Goal: Task Accomplishment & Management: Manage account settings

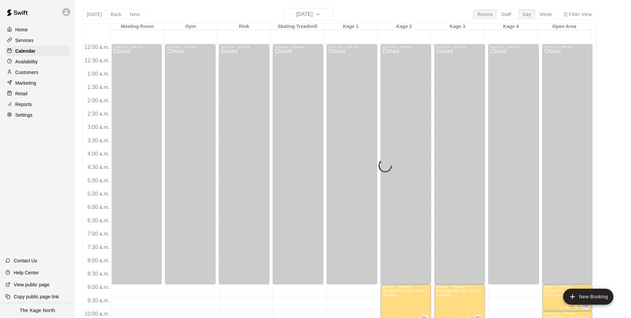
scroll to position [226, 0]
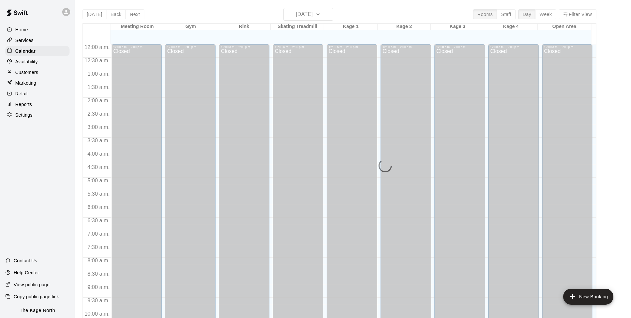
scroll to position [338, 0]
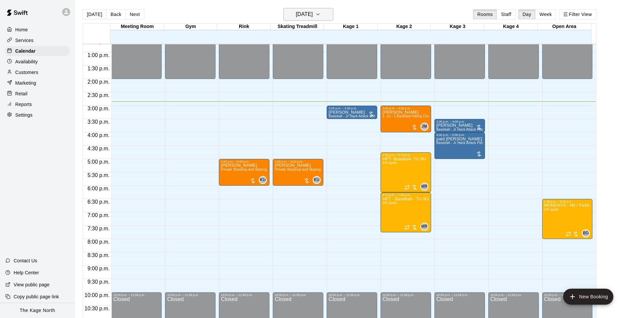
click at [324, 15] on button "Monday Oct 13" at bounding box center [309, 14] width 50 height 13
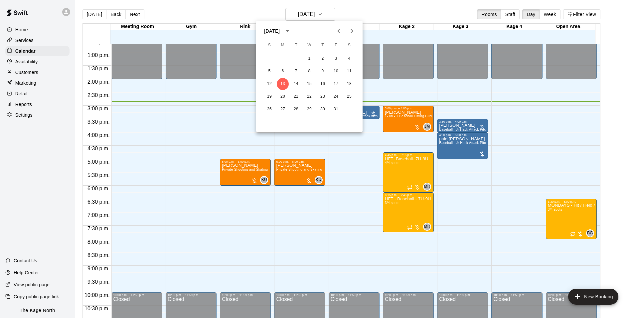
click at [353, 33] on icon "Next month" at bounding box center [352, 31] width 8 height 8
click at [349, 85] on button "15" at bounding box center [350, 84] width 12 height 12
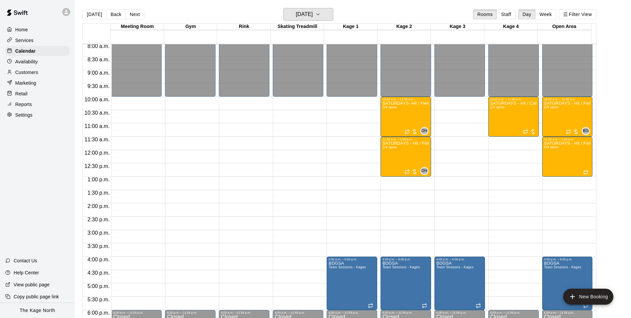
scroll to position [205, 0]
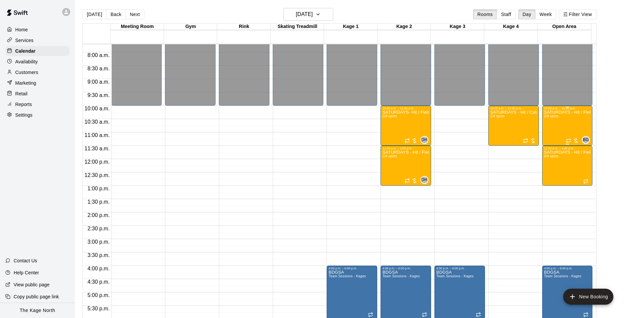
click at [552, 128] on div "SATURDAYS - Hit / Field / Throw - Softball Program - 11U-13U 2/4 spots" at bounding box center [568, 269] width 47 height 318
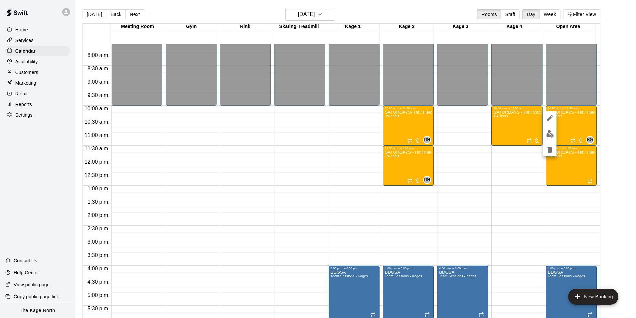
click at [550, 136] on img "edit" at bounding box center [551, 134] width 8 height 8
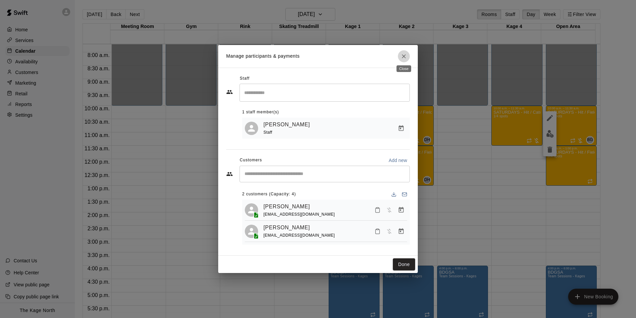
click at [403, 53] on icon "Close" at bounding box center [404, 56] width 7 height 7
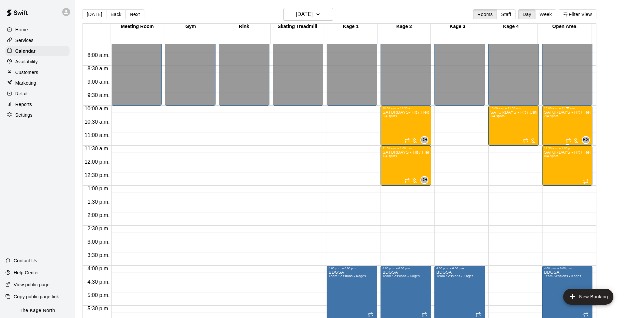
click at [556, 132] on div "SATURDAYS - Hit / Field / Throw - Softball Program - 11U-13U 2/4 spots" at bounding box center [568, 269] width 47 height 318
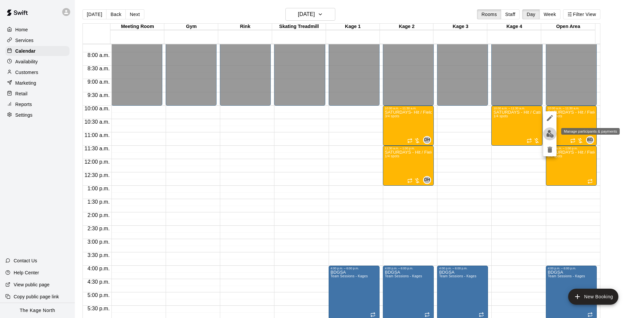
click at [550, 133] on img "edit" at bounding box center [551, 134] width 8 height 8
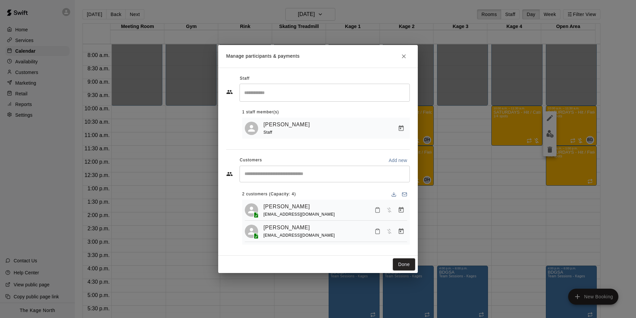
click at [377, 129] on div "Brittani Goettsch Staff" at bounding box center [336, 128] width 144 height 16
click at [400, 126] on icon "Manage bookings & payment" at bounding box center [401, 128] width 5 height 6
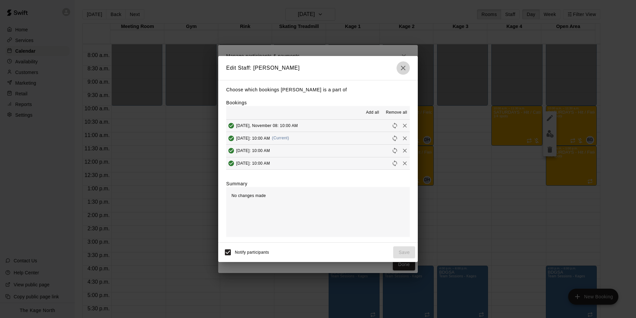
click at [405, 68] on icon "button" at bounding box center [403, 68] width 8 height 8
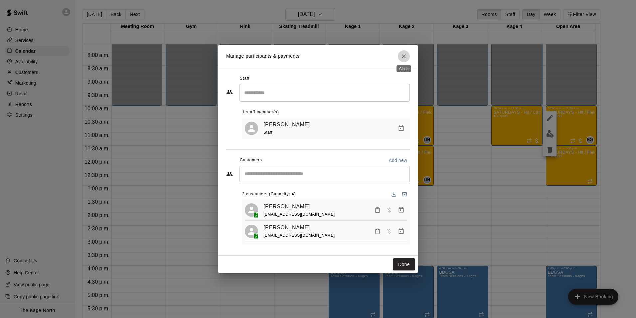
click at [405, 55] on icon "Close" at bounding box center [404, 56] width 4 height 4
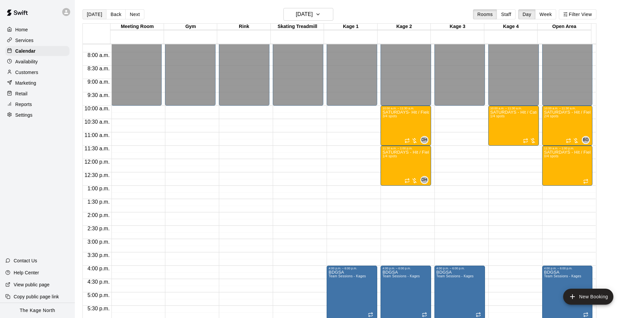
click at [94, 15] on button "[DATE]" at bounding box center [95, 14] width 24 height 10
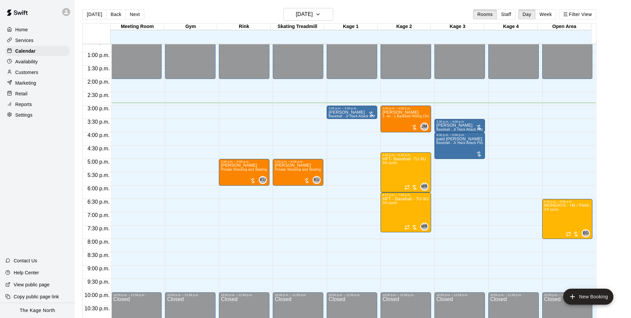
scroll to position [305, 0]
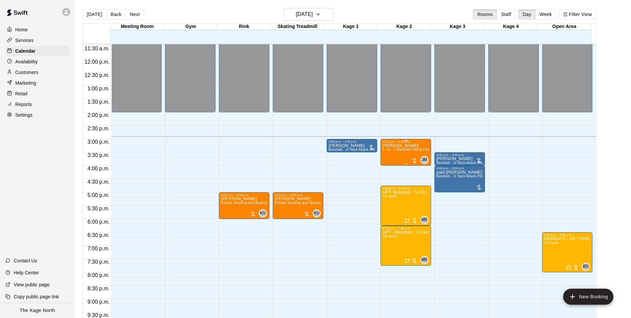
click at [389, 156] on div "Charles Middlemiss-Baird 1- on - 1 Baseball Hitting Clinic" at bounding box center [406, 302] width 47 height 318
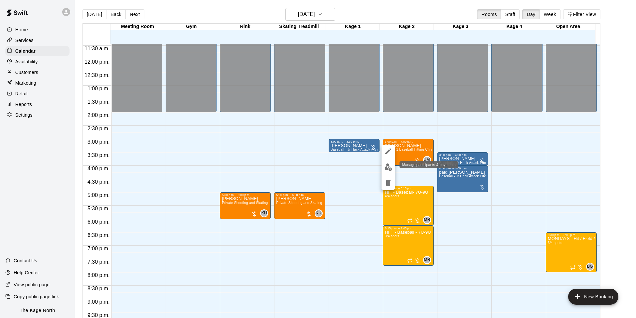
click at [387, 166] on img "edit" at bounding box center [389, 167] width 8 height 8
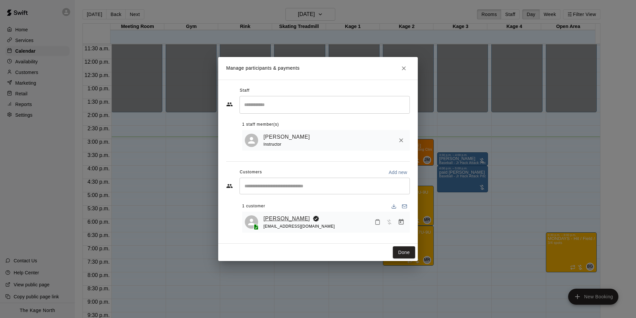
click at [298, 218] on link "Charles Middlemiss-Baird" at bounding box center [287, 218] width 47 height 9
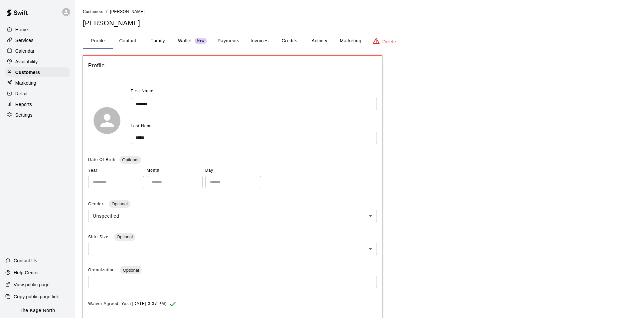
click at [29, 54] on p "Calendar" at bounding box center [24, 51] width 19 height 7
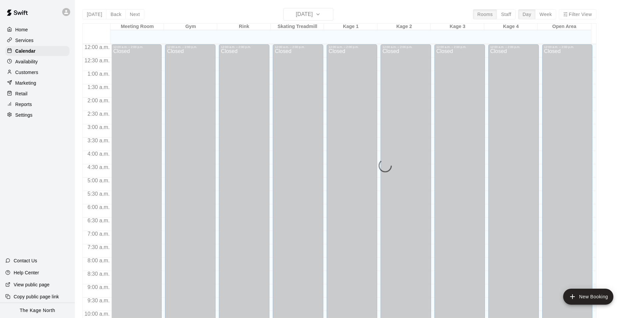
scroll to position [338, 0]
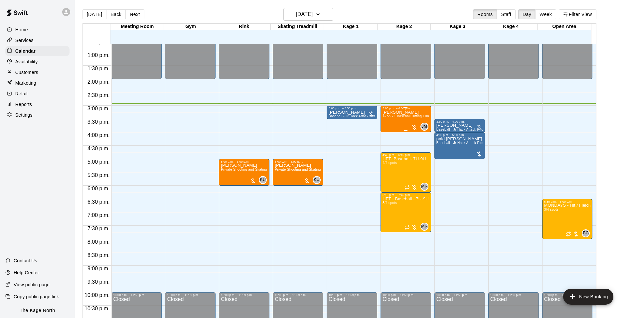
click at [390, 124] on div "Charles Middlemiss-Baird 1- on - 1 Baseball Hitting Clinic" at bounding box center [406, 269] width 47 height 318
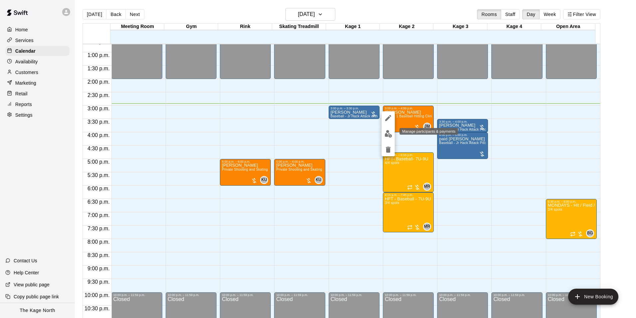
click at [387, 135] on img "edit" at bounding box center [389, 134] width 8 height 8
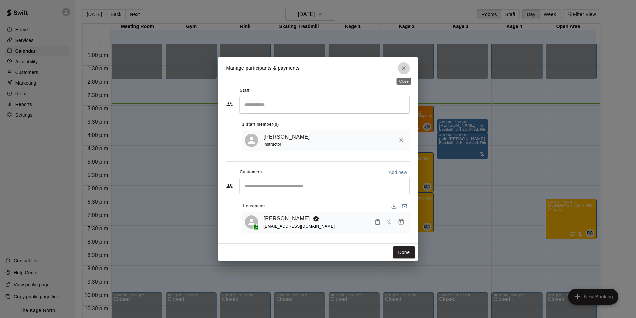
click at [403, 67] on icon "Close" at bounding box center [404, 68] width 7 height 7
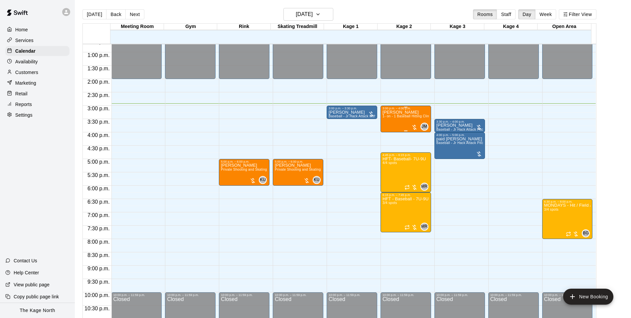
click at [391, 124] on div "Charles Middlemiss-Baird 1- on - 1 Baseball Hitting Clinic" at bounding box center [406, 269] width 47 height 318
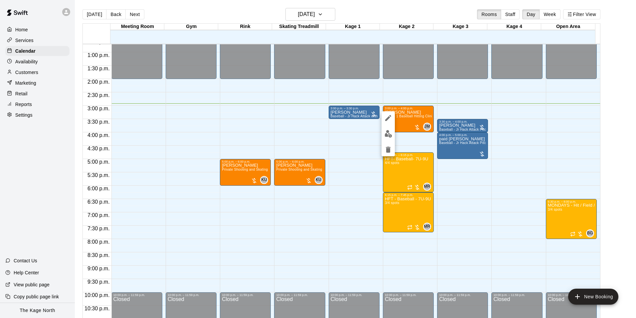
click at [114, 15] on div at bounding box center [318, 159] width 636 height 318
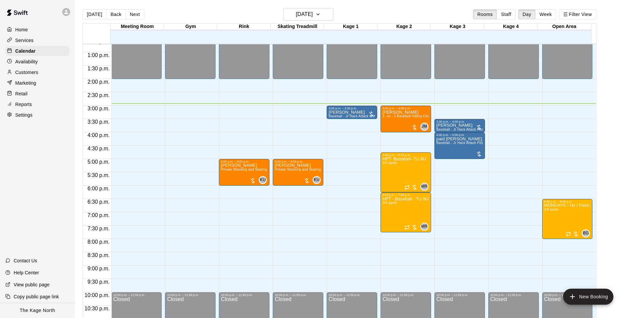
click at [114, 15] on button "Back" at bounding box center [116, 14] width 20 height 10
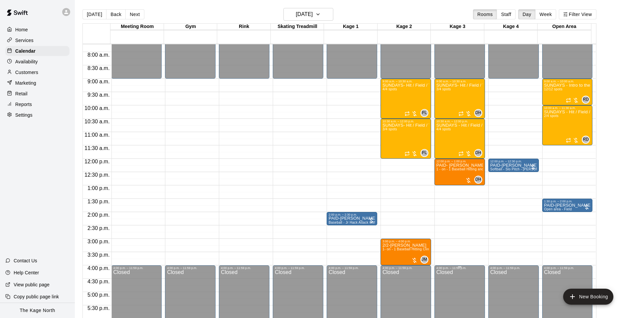
scroll to position [205, 0]
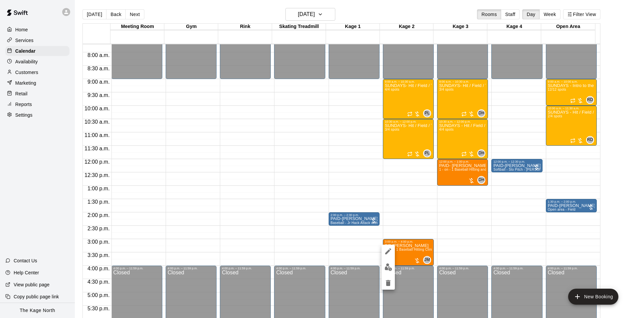
click at [387, 265] on img "edit" at bounding box center [389, 267] width 8 height 8
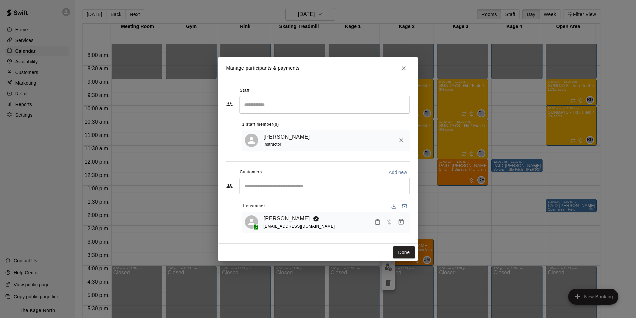
click at [303, 218] on link "Charles Middlemiss-Baird" at bounding box center [287, 218] width 47 height 9
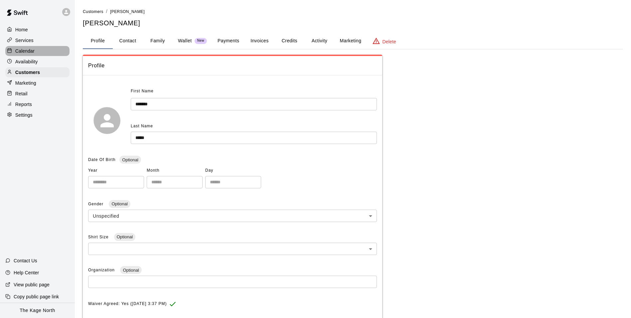
click at [20, 52] on p "Calendar" at bounding box center [24, 51] width 19 height 7
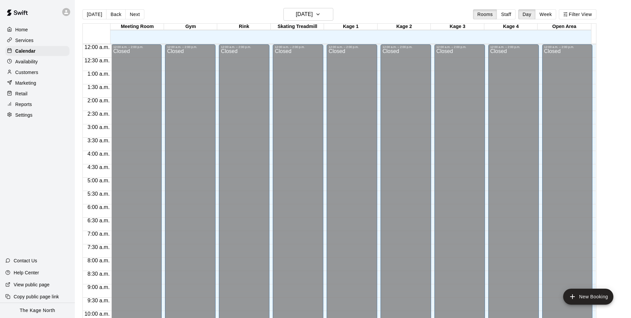
scroll to position [338, 0]
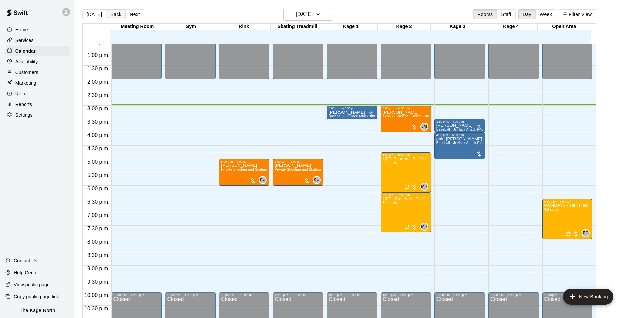
click at [113, 15] on button "Back" at bounding box center [116, 14] width 20 height 10
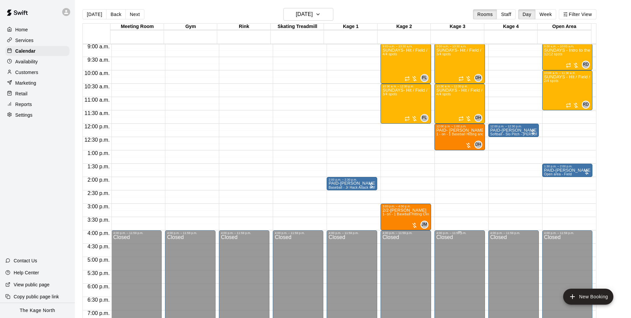
scroll to position [238, 0]
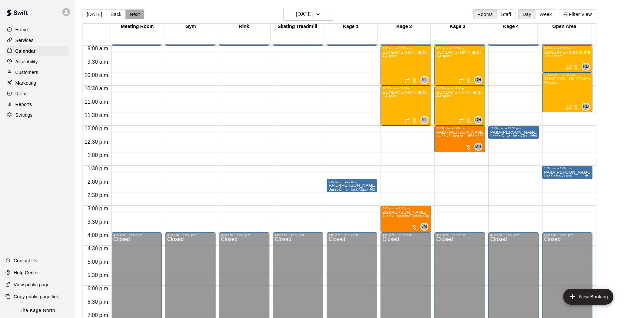
click at [131, 16] on button "Next" at bounding box center [134, 14] width 19 height 10
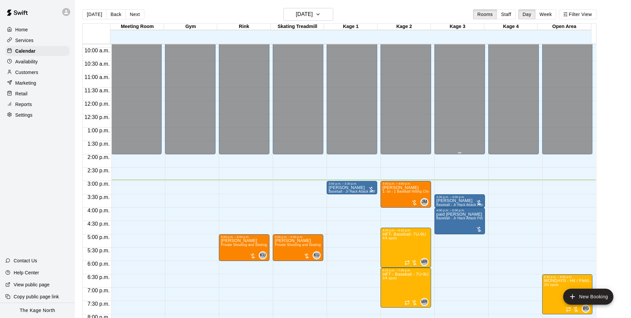
scroll to position [305, 0]
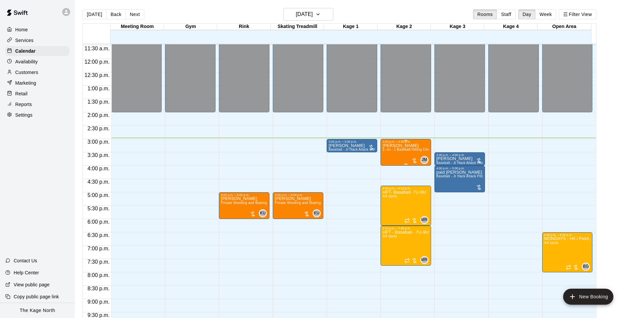
click at [395, 156] on div "Charles Middlemiss-Baird 1- on - 1 Baseball Hitting Clinic" at bounding box center [406, 302] width 47 height 318
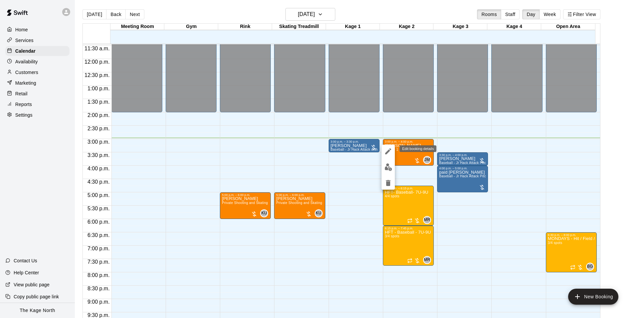
click at [388, 148] on icon "edit" at bounding box center [388, 151] width 8 height 8
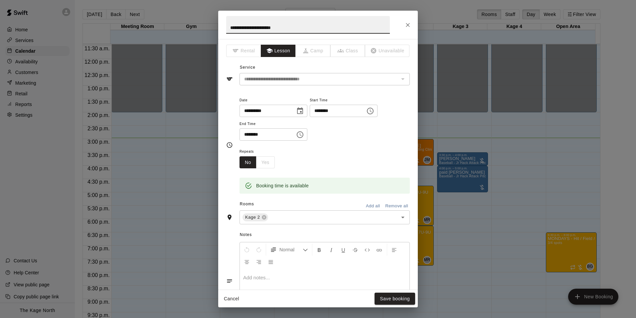
click at [230, 26] on input "**********" at bounding box center [308, 25] width 164 height 18
type input "**********"
click at [397, 301] on button "Save booking" at bounding box center [395, 298] width 41 height 12
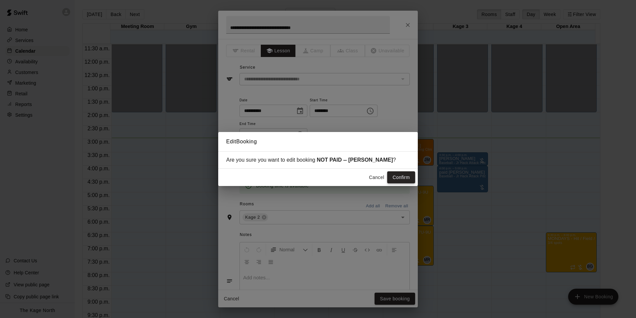
click at [402, 181] on button "Confirm" at bounding box center [401, 177] width 28 height 12
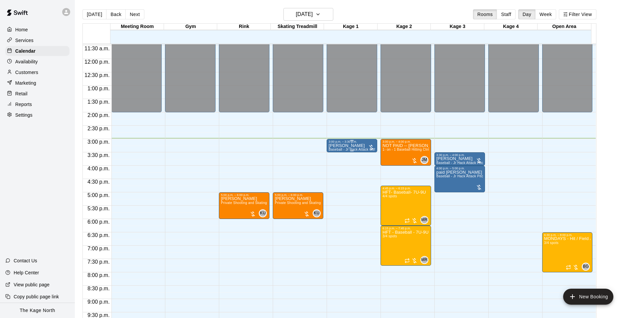
click at [353, 145] on p "Denise Rhind" at bounding box center [352, 145] width 47 height 0
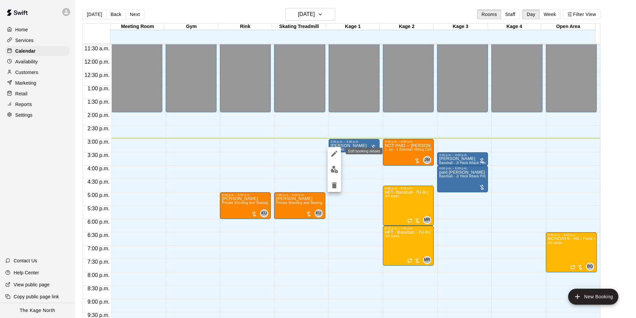
click at [334, 151] on icon "edit" at bounding box center [335, 153] width 8 height 8
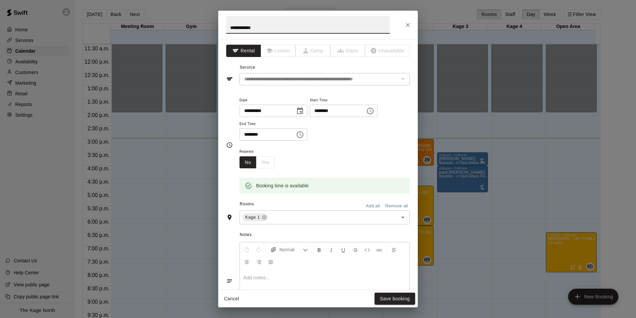
click at [229, 25] on input "**********" at bounding box center [308, 25] width 164 height 18
type input "**********"
click at [408, 299] on button "Save booking" at bounding box center [395, 298] width 41 height 12
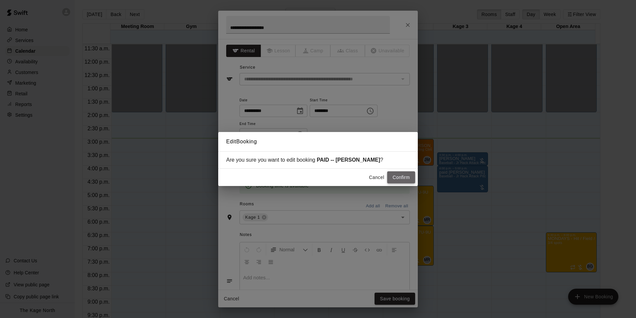
click at [397, 172] on button "Confirm" at bounding box center [401, 177] width 28 height 12
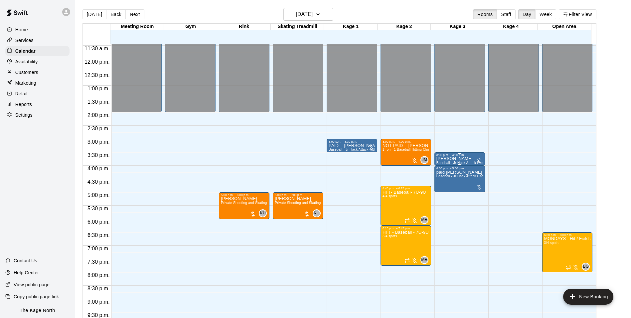
click at [447, 161] on div "vanessa white Baseball - Jr Hack Attack Pitching Machine - Perfect for all ages…" at bounding box center [460, 315] width 47 height 318
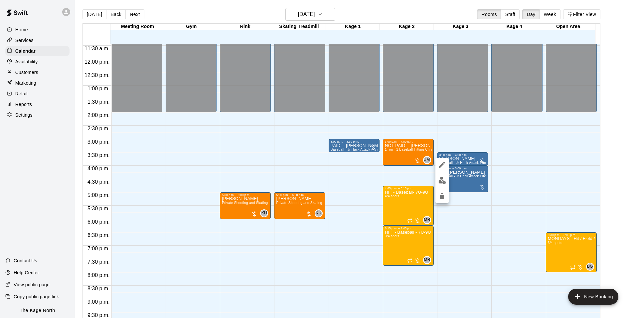
click at [444, 162] on icon "edit" at bounding box center [442, 164] width 6 height 6
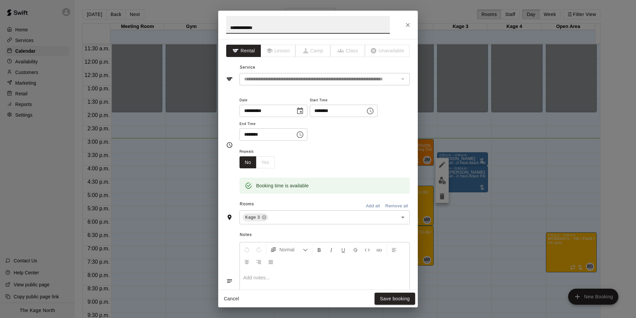
click at [228, 26] on input "**********" at bounding box center [308, 25] width 164 height 18
type input "**********"
click at [383, 296] on button "Save booking" at bounding box center [395, 298] width 41 height 12
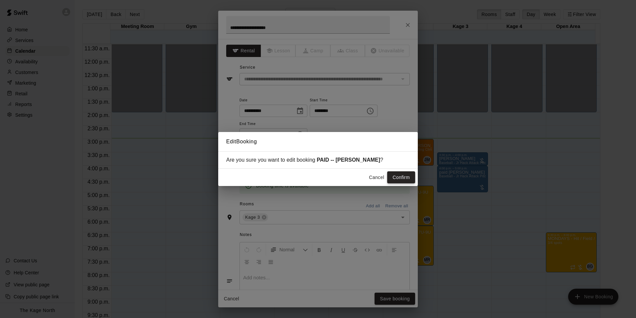
click at [404, 177] on button "Confirm" at bounding box center [401, 177] width 28 height 12
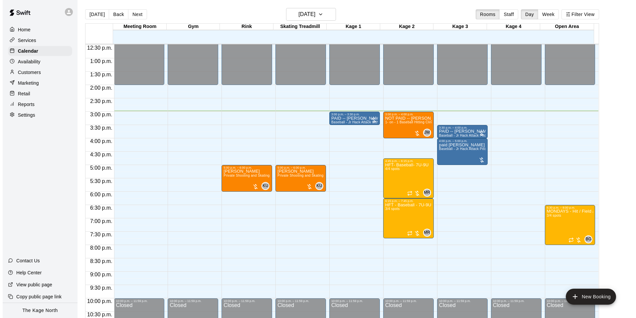
scroll to position [359, 0]
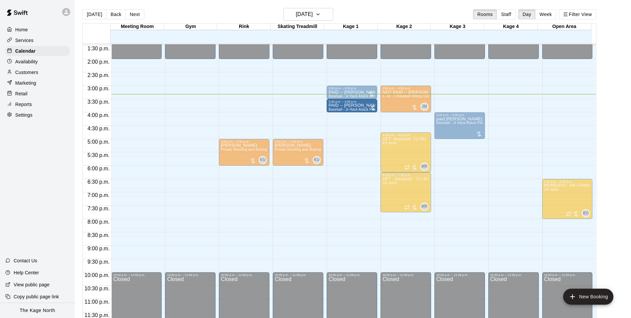
drag, startPoint x: 461, startPoint y: 105, endPoint x: 357, endPoint y: 111, distance: 104.7
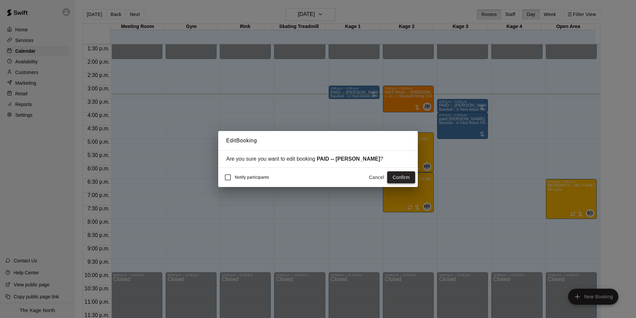
click at [394, 179] on button "Confirm" at bounding box center [401, 177] width 28 height 12
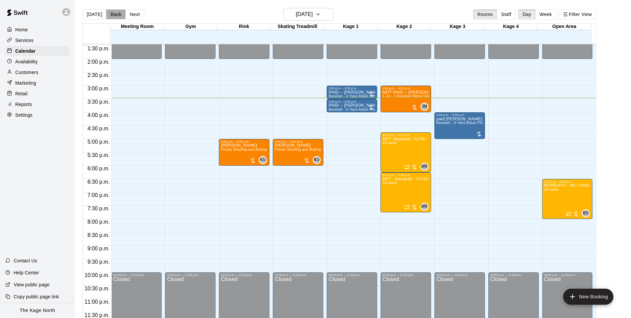
click at [110, 14] on button "Back" at bounding box center [116, 14] width 20 height 10
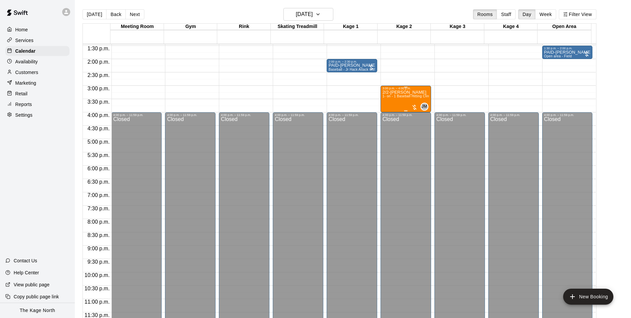
click at [383, 102] on div "2/2-Charles Middlemiss-Baird 1- on - 1 Baseball Hitting Clinic" at bounding box center [406, 249] width 47 height 318
click at [388, 115] on img "edit" at bounding box center [389, 113] width 8 height 8
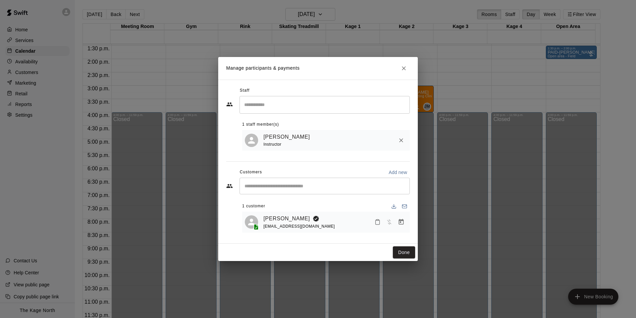
click at [402, 68] on icon "Close" at bounding box center [404, 68] width 7 height 7
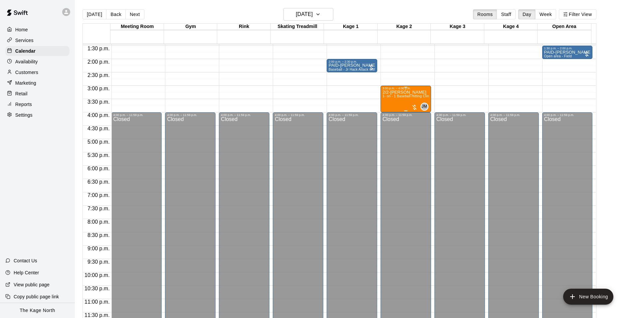
click at [388, 104] on div "2/2-Charles Middlemiss-Baird 1- on - 1 Baseball Hitting Clinic" at bounding box center [406, 249] width 47 height 318
click at [389, 93] on icon "edit" at bounding box center [388, 97] width 8 height 8
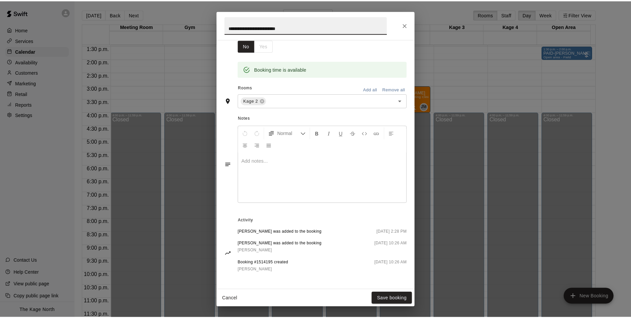
scroll to position [0, 0]
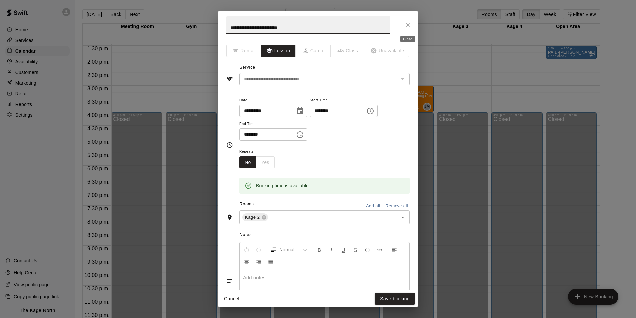
click at [408, 26] on icon "Close" at bounding box center [408, 25] width 7 height 7
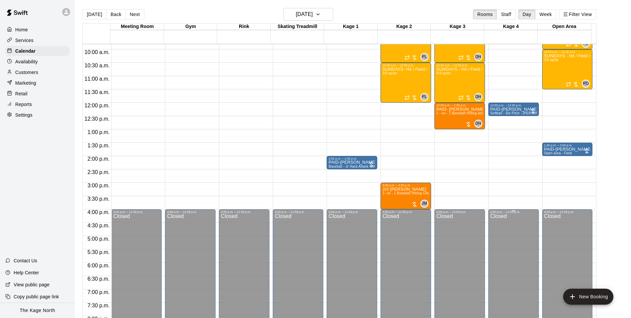
scroll to position [259, 0]
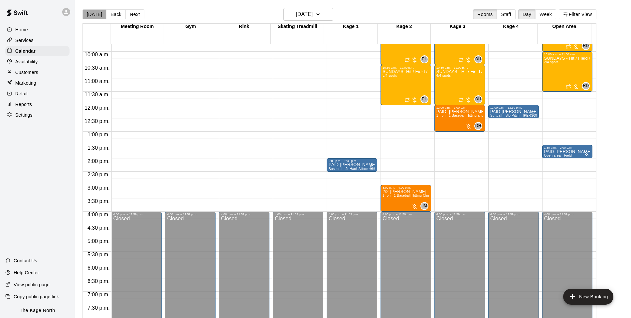
click at [96, 17] on button "[DATE]" at bounding box center [95, 14] width 24 height 10
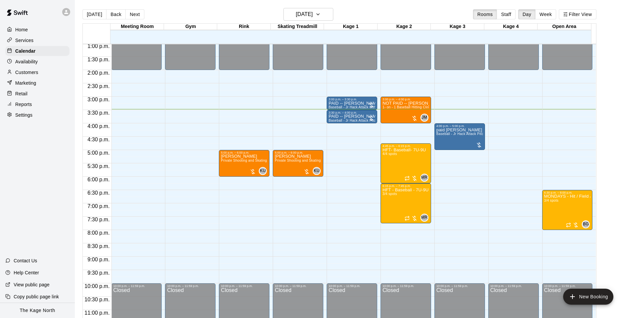
scroll to position [359, 0]
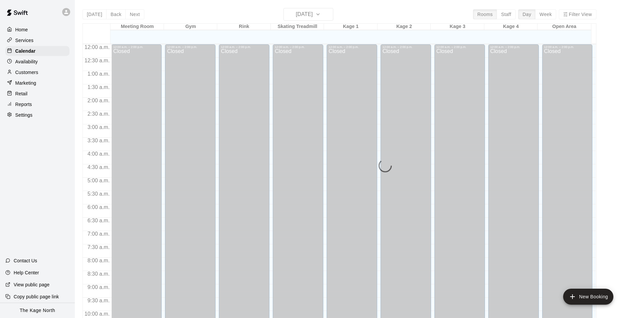
scroll to position [338, 0]
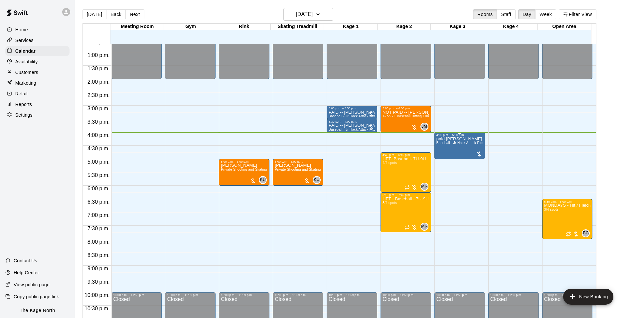
click at [444, 148] on div "paid neil dunn Baseball - Jr Hack Attack Pitching Machine - Perfect for all age…" at bounding box center [460, 295] width 47 height 318
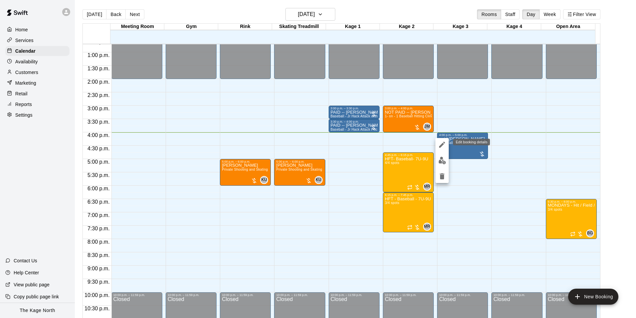
click at [442, 146] on icon "edit" at bounding box center [442, 144] width 6 height 6
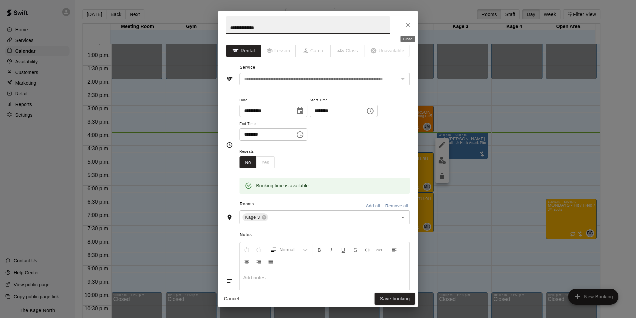
click at [411, 23] on icon "Close" at bounding box center [408, 25] width 7 height 7
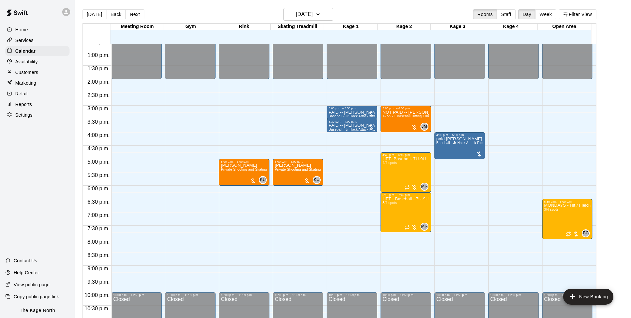
click at [36, 64] on p "Availability" at bounding box center [26, 61] width 23 height 7
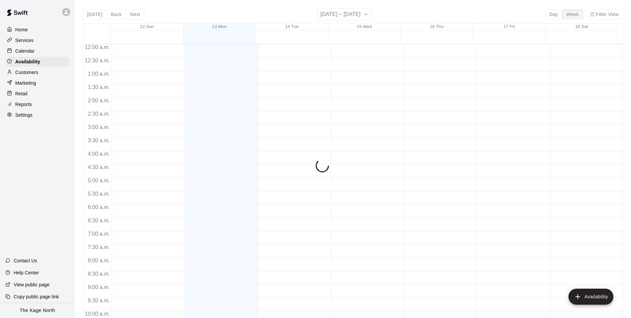
scroll to position [359, 0]
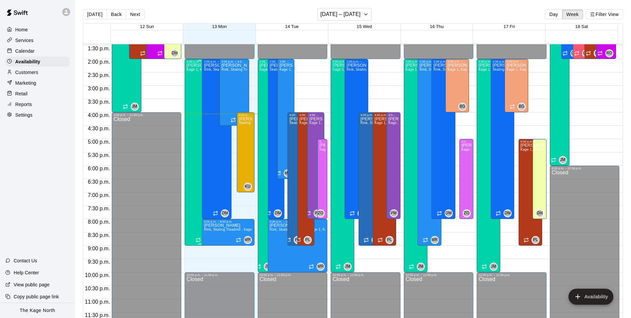
click at [189, 84] on div "J.D. McGivern Kage 1, Kage 2, Kage 3, Kage 4, Open Area" at bounding box center [200, 222] width 26 height 318
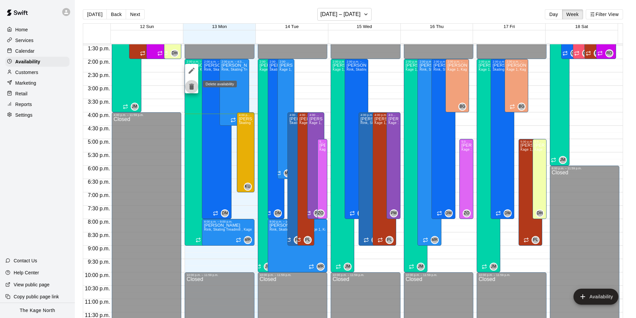
click at [191, 85] on icon "delete" at bounding box center [191, 87] width 5 height 6
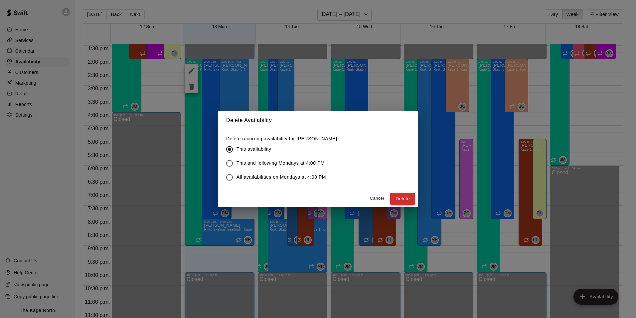
click at [405, 198] on button "Delete" at bounding box center [402, 198] width 25 height 12
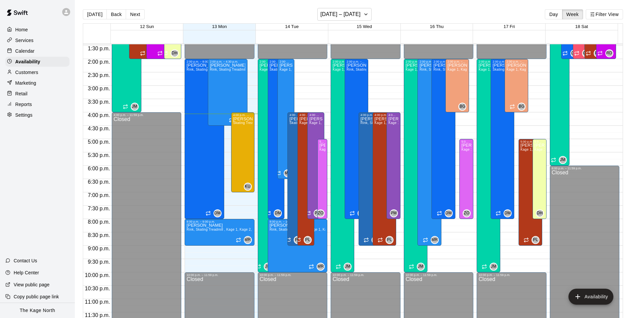
drag, startPoint x: 95, startPoint y: 14, endPoint x: 390, endPoint y: 107, distance: 309.7
click at [95, 14] on button "[DATE]" at bounding box center [95, 14] width 24 height 10
click at [41, 52] on div "Calendar" at bounding box center [37, 51] width 64 height 10
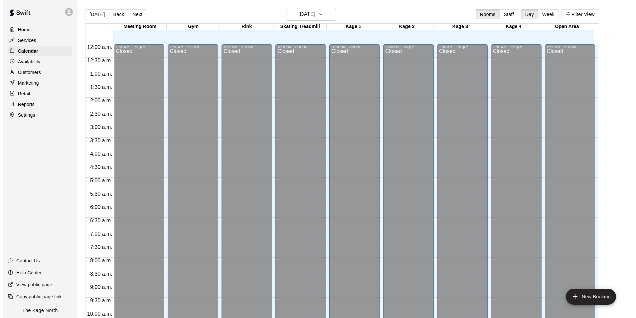
scroll to position [338, 0]
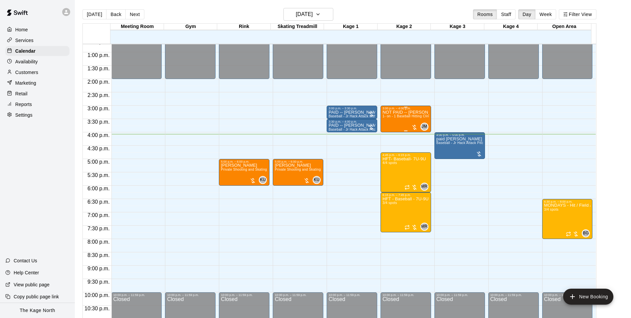
click at [387, 124] on div "NOT PAID -- Charles Middlemiss-Baird 1- on - 1 Baseball Hitting Clinic" at bounding box center [406, 269] width 47 height 318
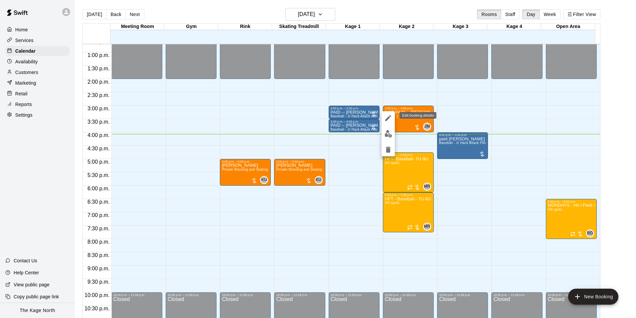
click at [390, 116] on icon "edit" at bounding box center [388, 118] width 6 height 6
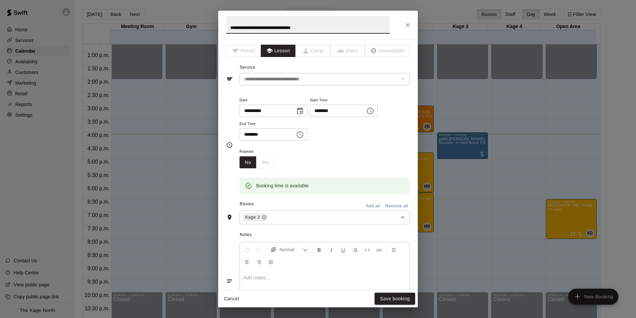
drag, startPoint x: 241, startPoint y: 27, endPoint x: 203, endPoint y: 28, distance: 37.6
click at [203, 28] on div "**********" at bounding box center [318, 159] width 636 height 318
type input "**********"
click at [398, 297] on button "Save booking" at bounding box center [395, 298] width 41 height 12
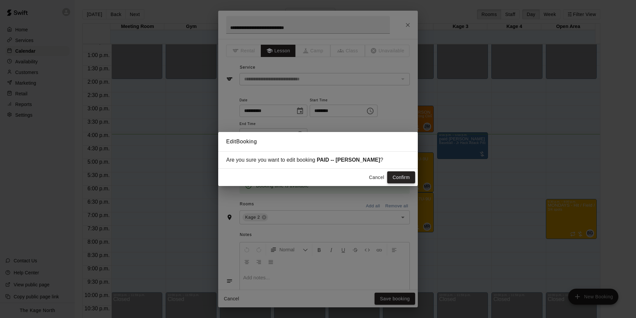
click at [404, 179] on button "Confirm" at bounding box center [401, 177] width 28 height 12
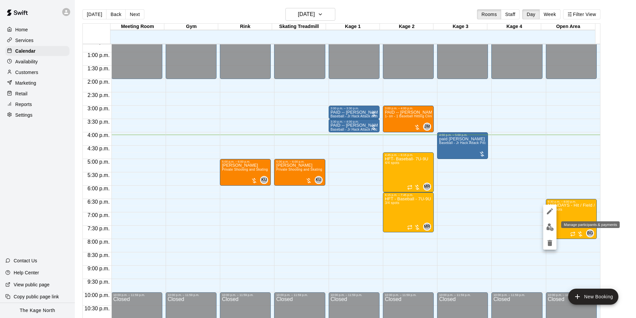
click at [549, 228] on img "edit" at bounding box center [551, 227] width 8 height 8
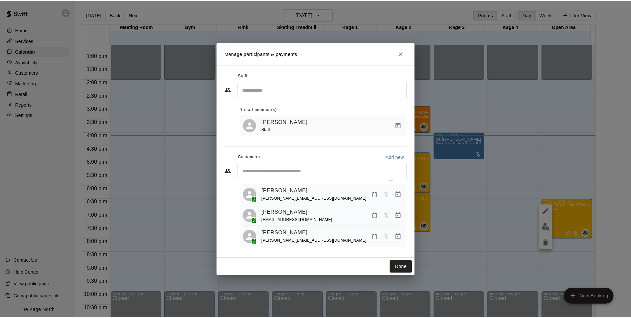
scroll to position [18, 0]
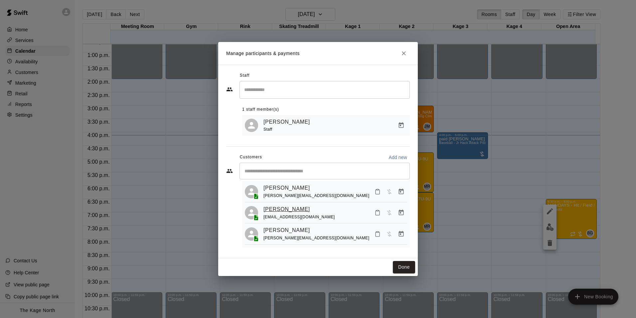
click at [274, 209] on link "Elyse Ho" at bounding box center [287, 209] width 47 height 9
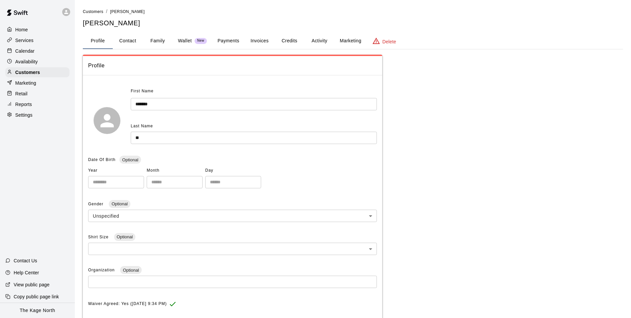
click at [126, 40] on button "Contact" at bounding box center [128, 41] width 30 height 16
select select "**"
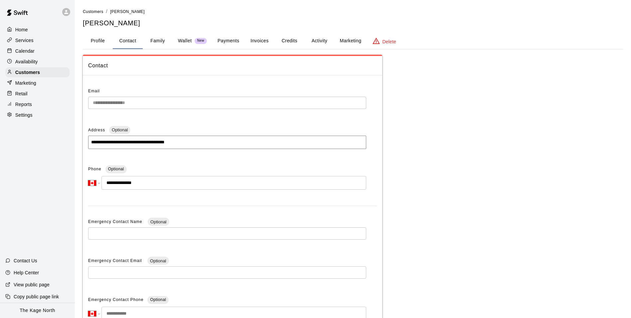
click at [29, 51] on p "Calendar" at bounding box center [24, 51] width 19 height 7
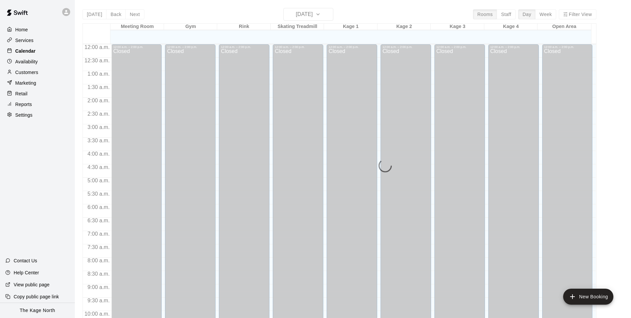
scroll to position [338, 0]
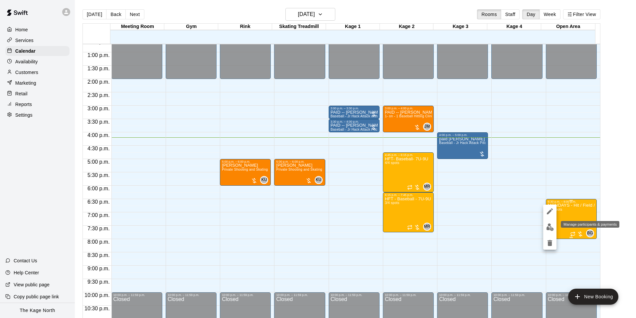
click at [552, 227] on img "edit" at bounding box center [551, 227] width 8 height 8
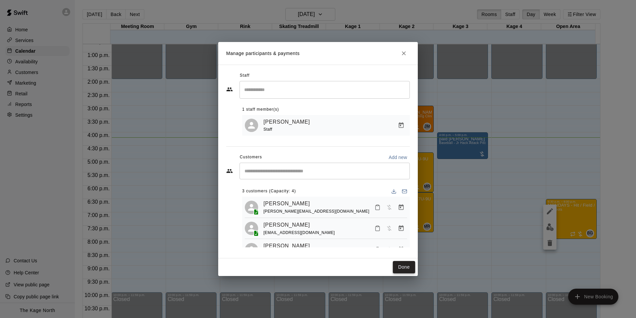
click at [402, 270] on button "Done" at bounding box center [404, 267] width 22 height 12
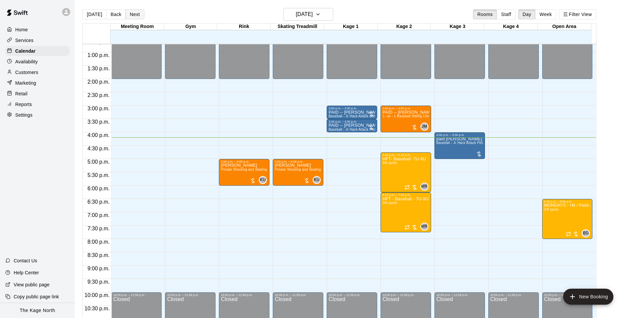
click at [134, 14] on button "Next" at bounding box center [134, 14] width 19 height 10
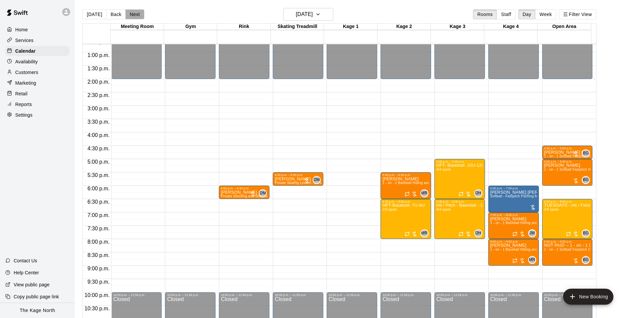
click at [128, 14] on button "Next" at bounding box center [134, 14] width 19 height 10
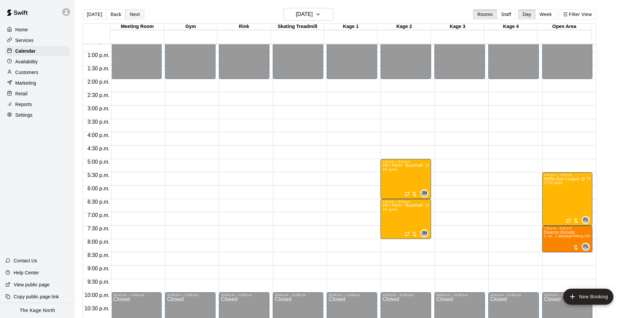
click at [128, 14] on button "Next" at bounding box center [134, 14] width 19 height 10
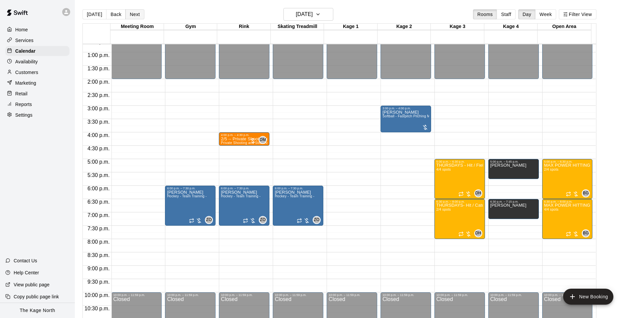
click at [128, 14] on button "Next" at bounding box center [134, 14] width 19 height 10
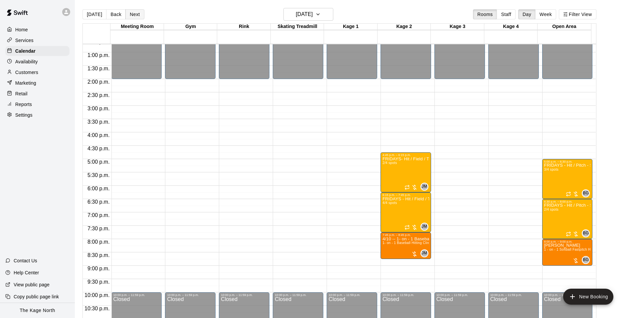
click at [128, 14] on button "Next" at bounding box center [134, 14] width 19 height 10
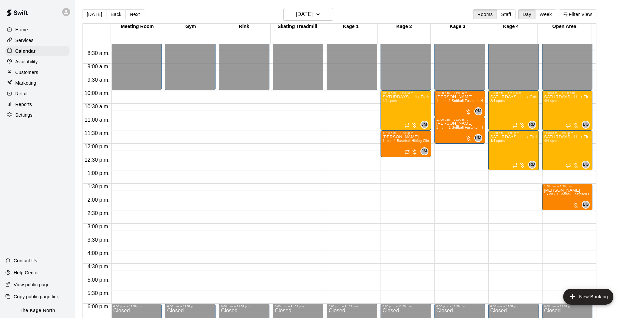
scroll to position [205, 0]
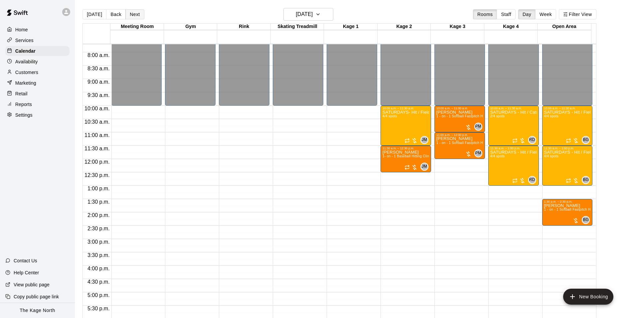
click at [132, 14] on button "Next" at bounding box center [134, 14] width 19 height 10
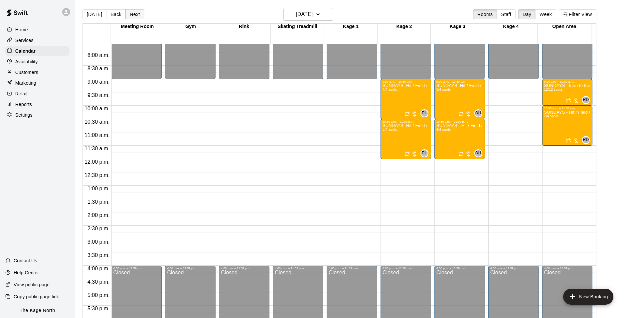
click at [130, 13] on button "Next" at bounding box center [134, 14] width 19 height 10
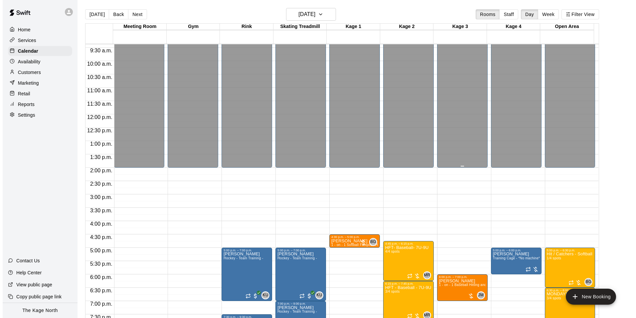
scroll to position [338, 0]
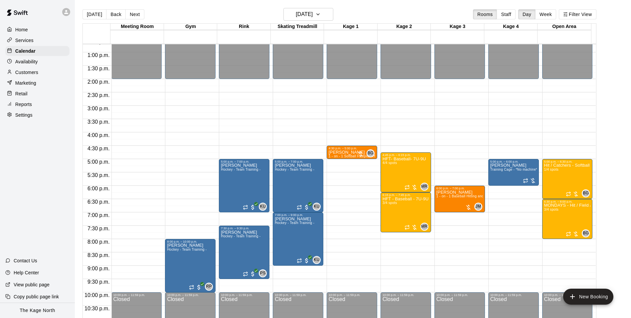
drag, startPoint x: 94, startPoint y: 15, endPoint x: 403, endPoint y: 151, distance: 337.9
click at [94, 15] on button "[DATE]" at bounding box center [95, 14] width 24 height 10
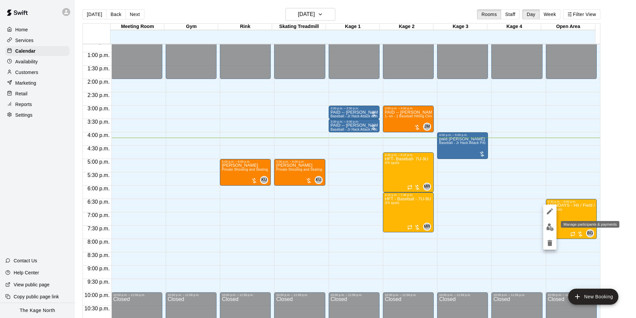
click at [551, 228] on img "edit" at bounding box center [551, 227] width 8 height 8
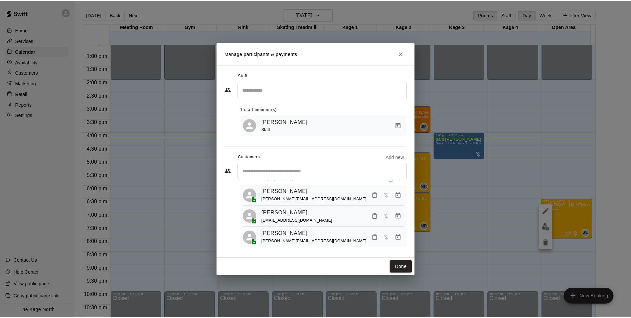
scroll to position [18, 0]
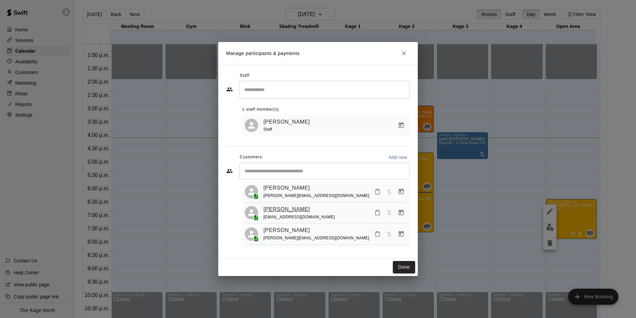
click at [275, 206] on link "Elyse Ho" at bounding box center [287, 209] width 47 height 9
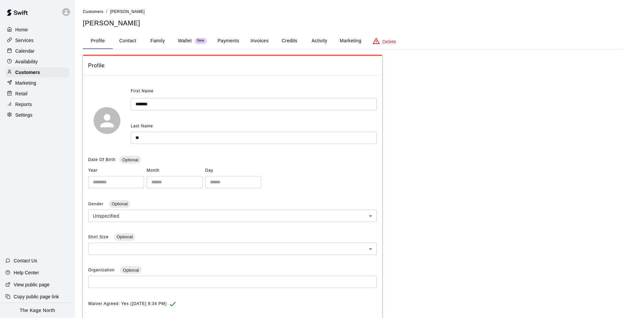
click at [36, 50] on div "Calendar" at bounding box center [37, 51] width 64 height 10
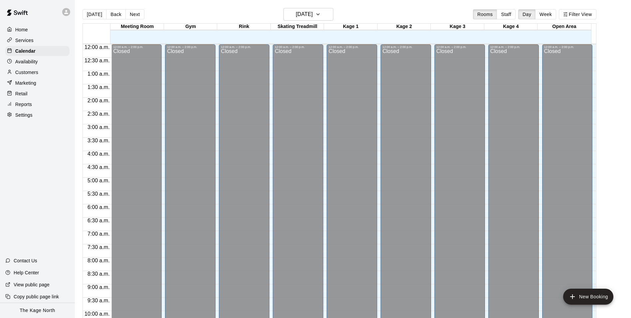
scroll to position [338, 0]
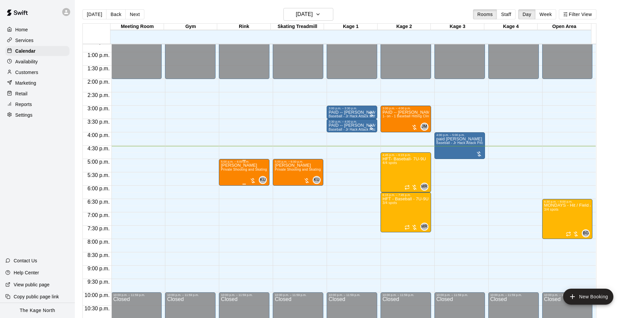
click at [228, 178] on div "Jake Hargreaves Private Shooting and Skating lesson with a coach 1 Hour ( 30 mi…" at bounding box center [244, 322] width 47 height 318
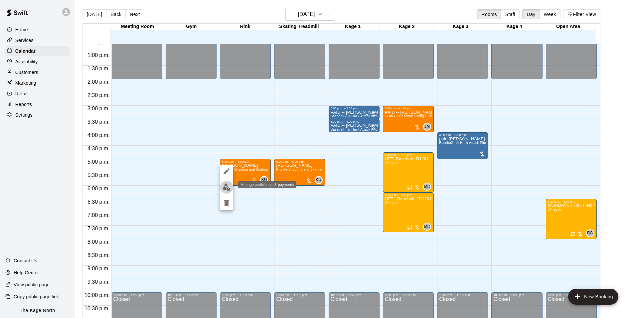
click at [227, 188] on img "edit" at bounding box center [227, 187] width 8 height 8
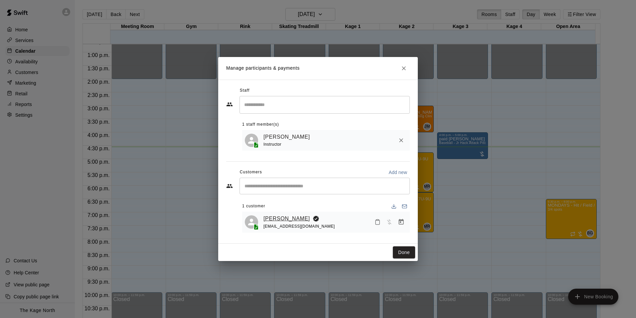
click at [278, 218] on link "Jake Hargreaves" at bounding box center [287, 218] width 47 height 9
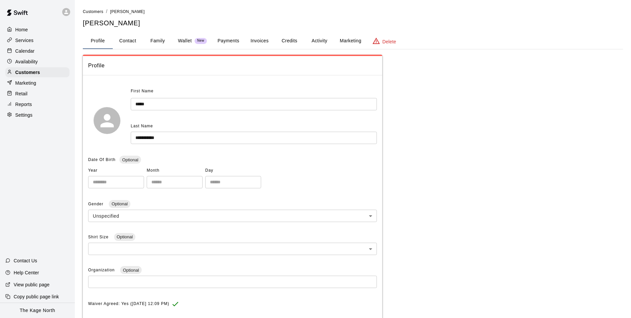
click at [320, 40] on button "Activity" at bounding box center [320, 41] width 30 height 16
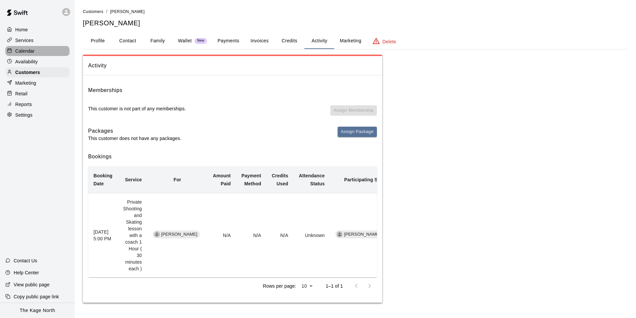
click at [32, 53] on p "Calendar" at bounding box center [24, 51] width 19 height 7
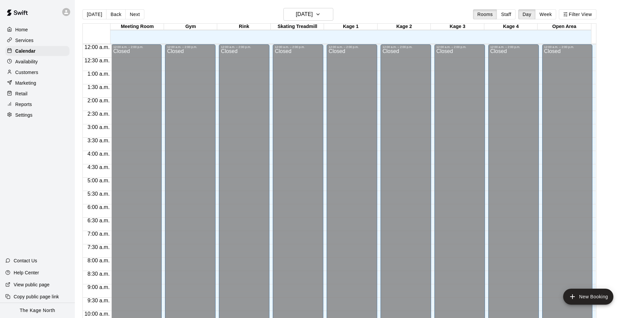
scroll to position [338, 0]
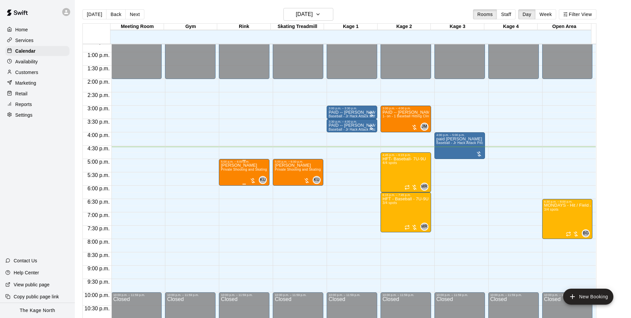
click at [233, 177] on div "Jake Hargreaves Private Shooting and Skating lesson with a coach 1 Hour ( 30 mi…" at bounding box center [244, 322] width 47 height 318
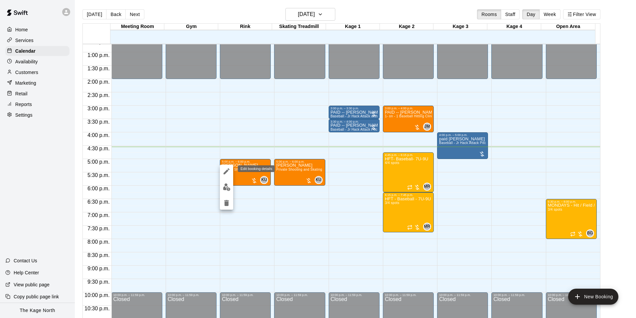
click at [228, 171] on icon "edit" at bounding box center [227, 171] width 8 height 8
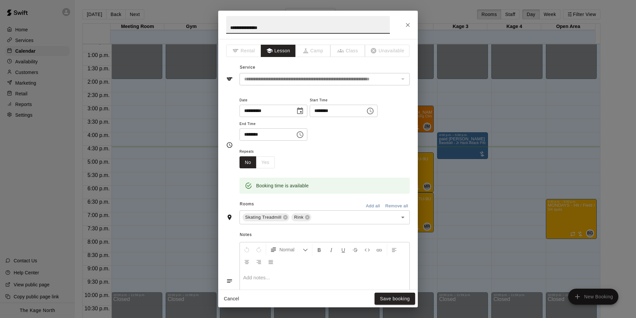
click at [229, 26] on input "**********" at bounding box center [308, 25] width 164 height 18
type input "**********"
click at [395, 299] on button "Save booking" at bounding box center [395, 298] width 41 height 12
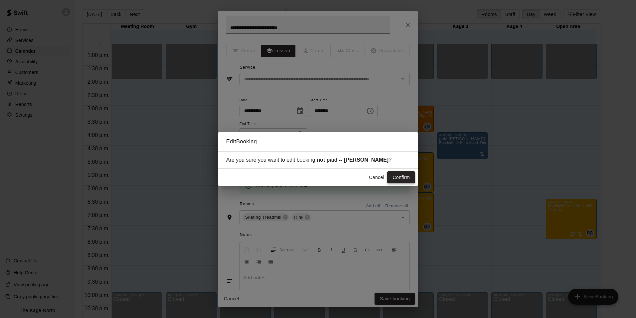
click at [400, 176] on button "Confirm" at bounding box center [401, 177] width 28 height 12
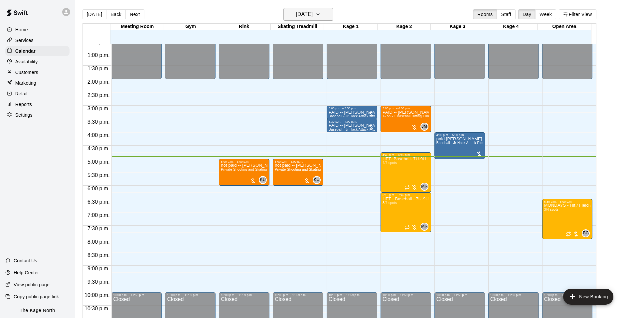
click at [313, 14] on h6 "Monday Oct 13" at bounding box center [304, 14] width 17 height 9
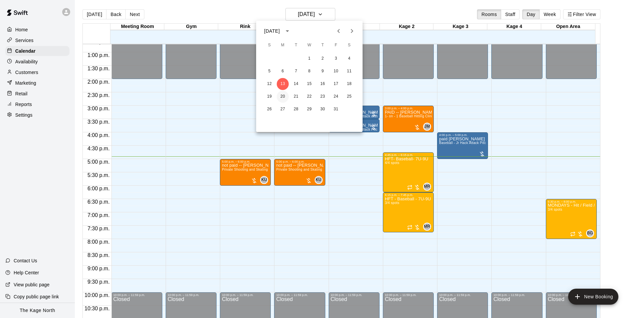
click at [282, 97] on button "20" at bounding box center [283, 97] width 12 height 12
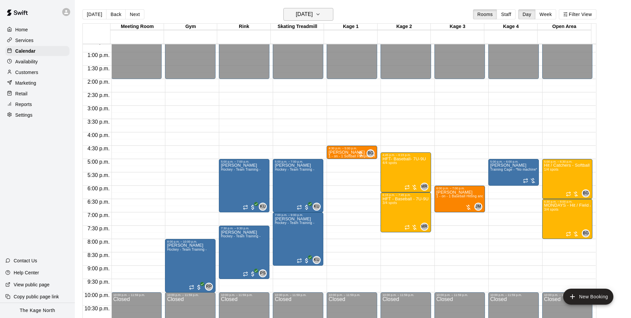
click at [313, 15] on h6 "Monday Oct 20" at bounding box center [304, 14] width 17 height 9
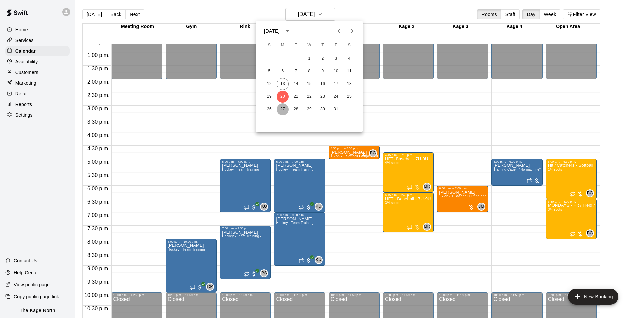
click at [284, 108] on button "27" at bounding box center [283, 109] width 12 height 12
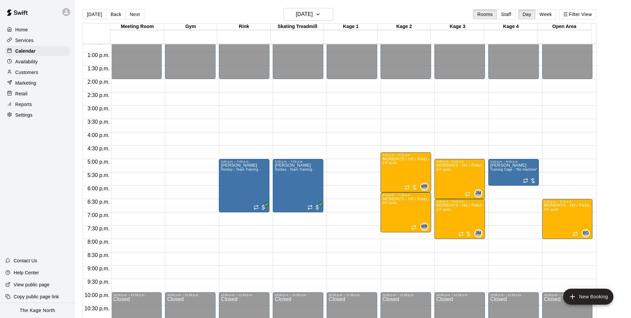
drag, startPoint x: 92, startPoint y: 16, endPoint x: 345, endPoint y: 119, distance: 273.8
click at [92, 16] on button "[DATE]" at bounding box center [95, 14] width 24 height 10
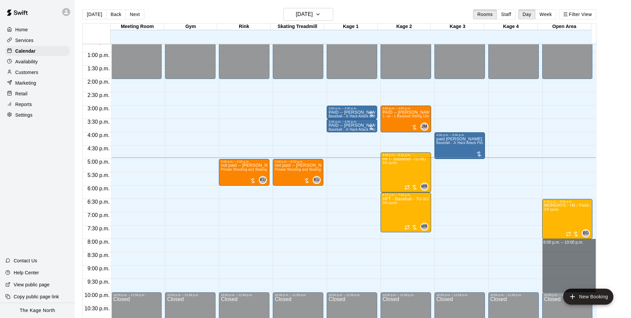
drag, startPoint x: 545, startPoint y: 241, endPoint x: 549, endPoint y: 289, distance: 47.8
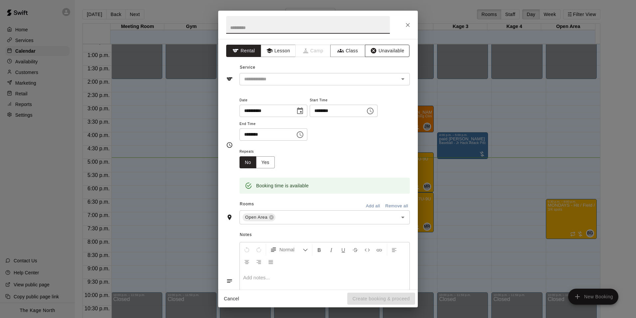
click at [380, 49] on button "Unavailable" at bounding box center [387, 51] width 45 height 12
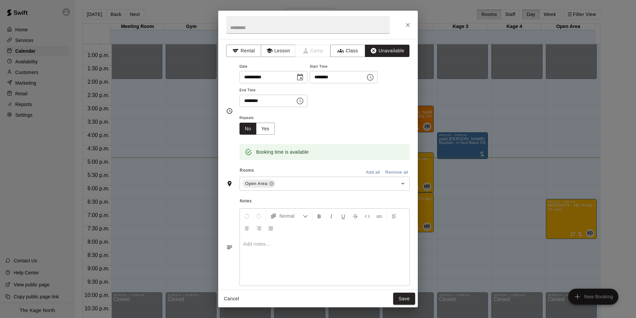
click at [371, 174] on button "Add all" at bounding box center [373, 172] width 21 height 10
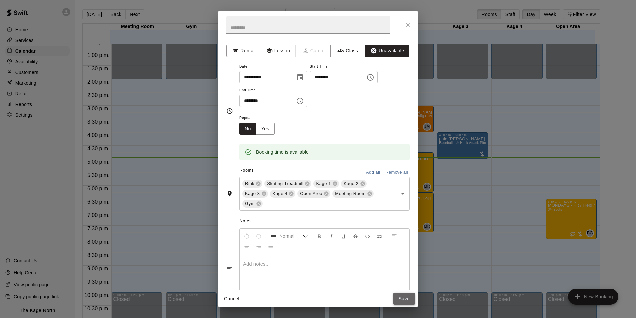
click at [409, 298] on button "Save" at bounding box center [404, 298] width 22 height 12
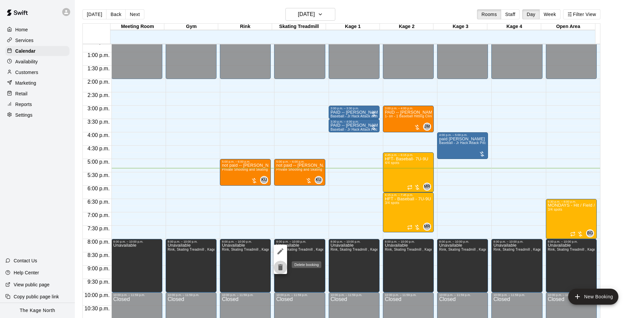
click at [283, 264] on icon "delete" at bounding box center [280, 267] width 5 height 6
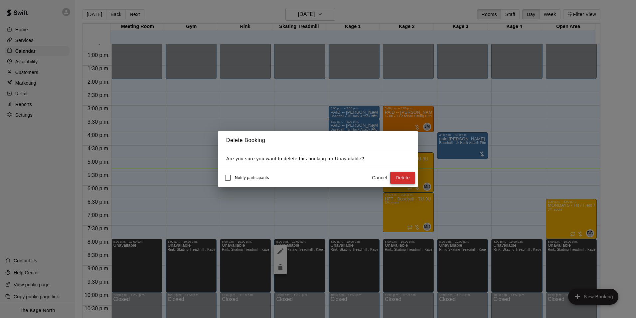
click at [401, 175] on button "Delete" at bounding box center [402, 177] width 25 height 12
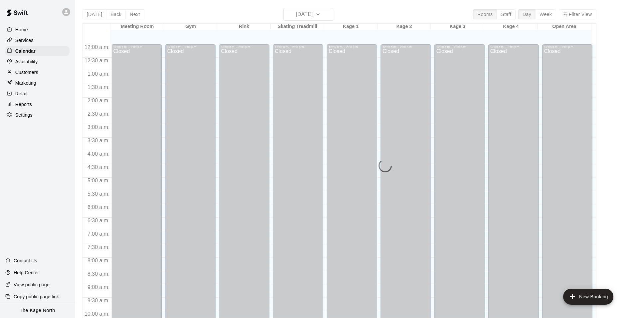
scroll to position [338, 0]
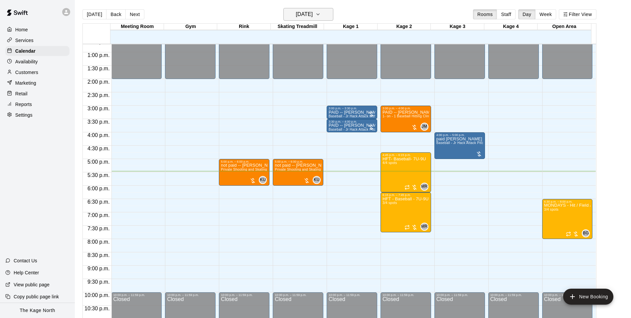
click at [311, 15] on h6 "[DATE]" at bounding box center [304, 14] width 17 height 9
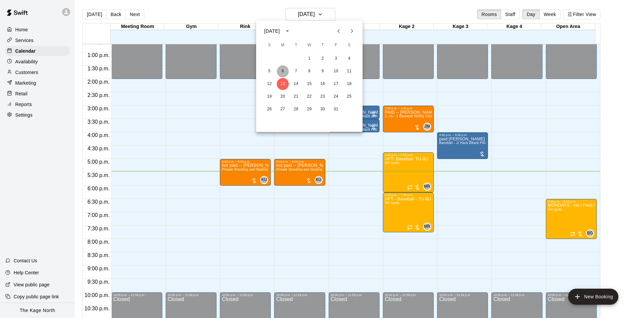
click at [281, 74] on button "6" at bounding box center [283, 71] width 12 height 12
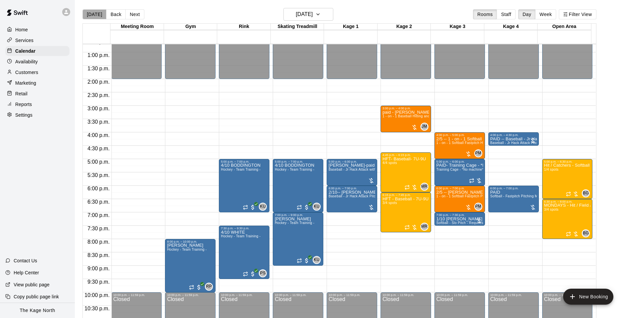
click at [96, 14] on button "[DATE]" at bounding box center [95, 14] width 24 height 10
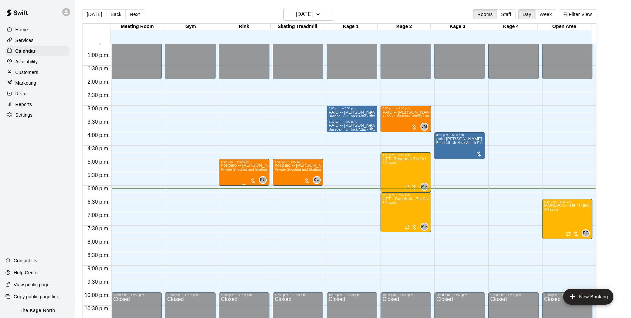
click at [227, 177] on div "not paid -- Jake Hargreaves Private Shooting and Skating lesson with a coach 1 …" at bounding box center [244, 322] width 47 height 318
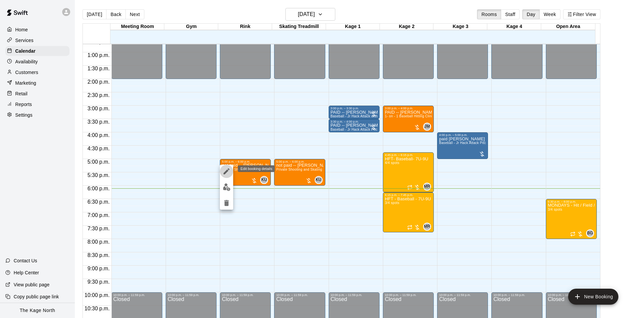
click at [226, 171] on icon "edit" at bounding box center [227, 171] width 6 height 6
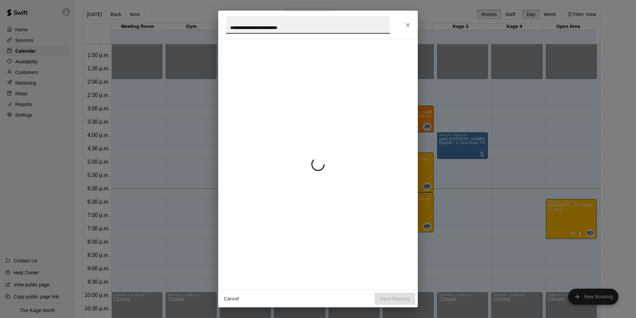
click at [197, 31] on div "**********" at bounding box center [318, 159] width 636 height 318
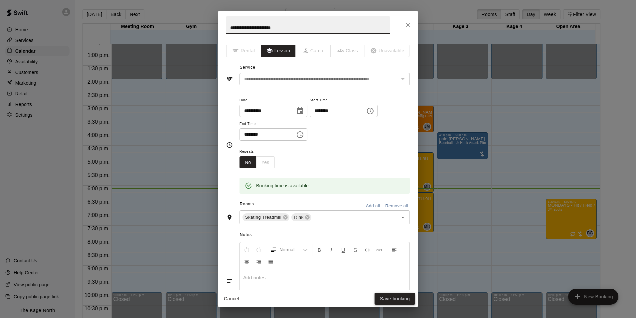
type input "**********"
click at [391, 300] on button "Save booking" at bounding box center [395, 298] width 41 height 12
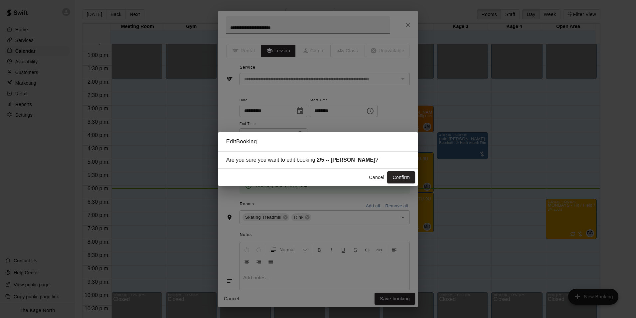
click at [402, 176] on button "Confirm" at bounding box center [401, 177] width 28 height 12
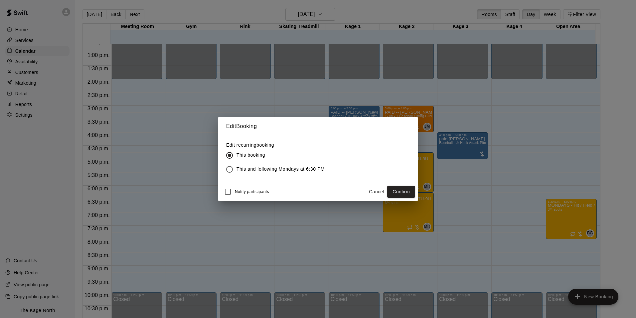
click at [374, 192] on button "Cancel" at bounding box center [376, 191] width 21 height 12
